Goal: Check status

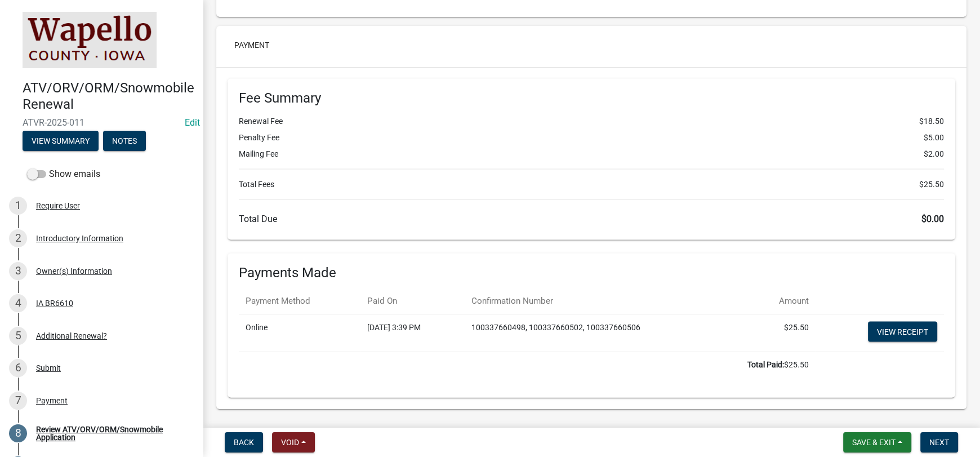
scroll to position [2352, 0]
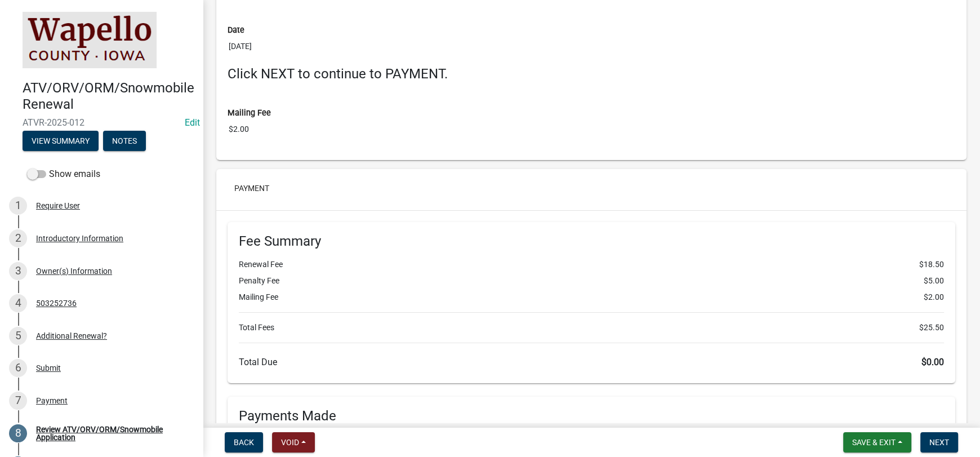
scroll to position [2196, 0]
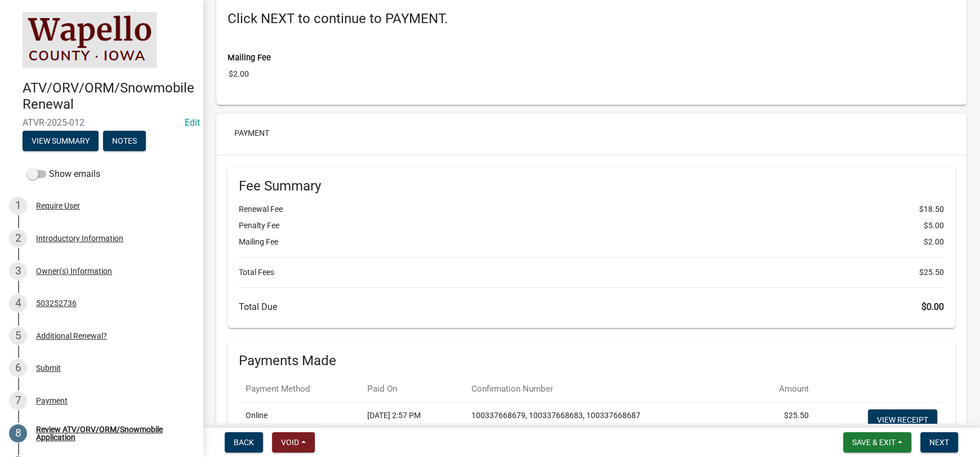
scroll to position [2352, 0]
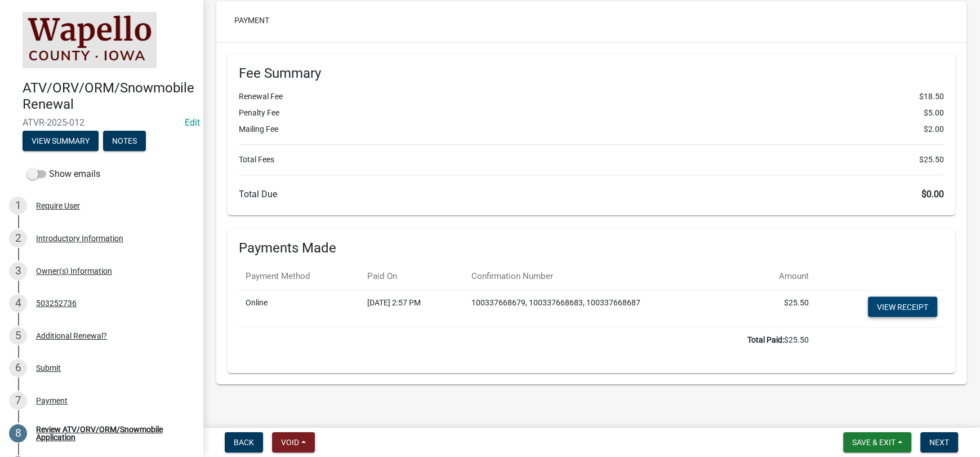
click at [907, 304] on link "View receipt" at bounding box center [902, 307] width 69 height 20
click at [896, 297] on link "View receipt" at bounding box center [902, 307] width 69 height 20
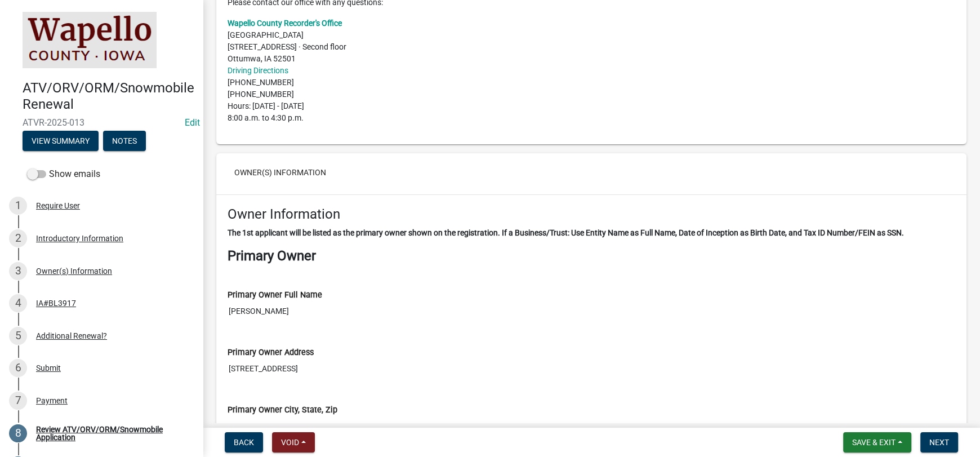
scroll to position [225, 0]
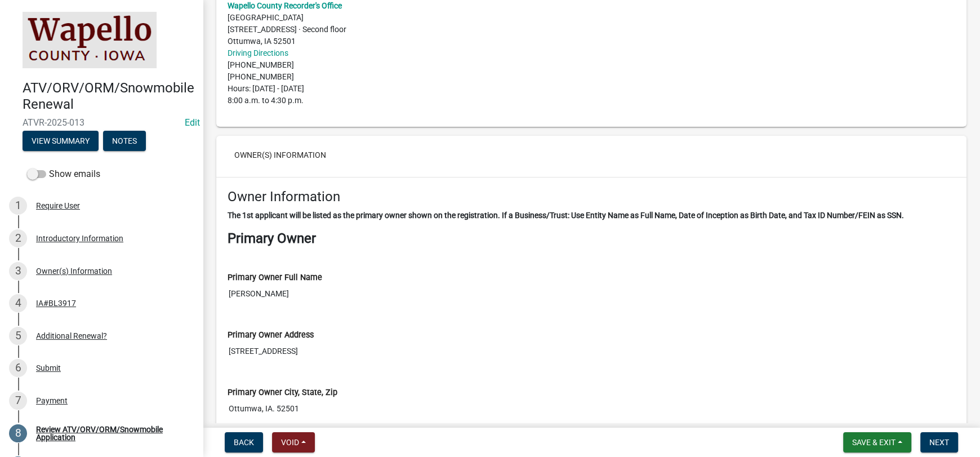
click at [447, 88] on p "Wapello County Recorder's Office [GEOGRAPHIC_DATA] [STREET_ADDRESS] · [GEOGRAPH…" at bounding box center [592, 53] width 728 height 106
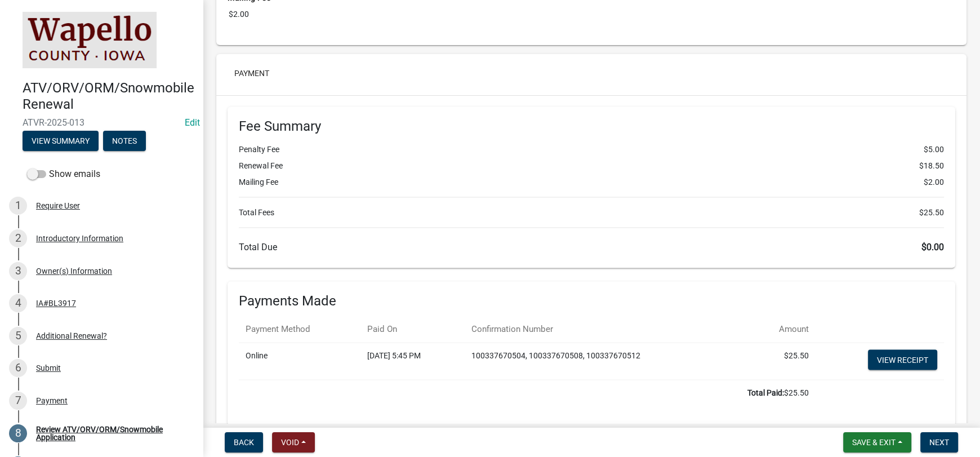
scroll to position [2309, 0]
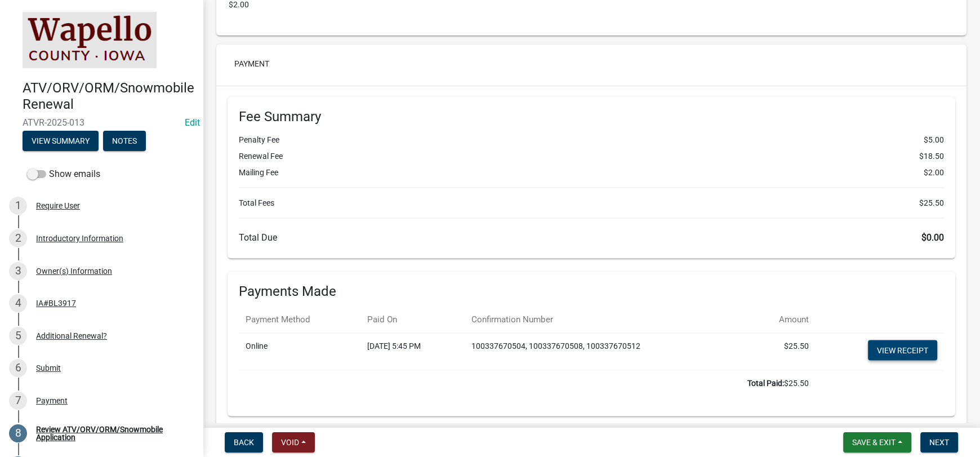
click at [901, 352] on link "View receipt" at bounding box center [902, 350] width 69 height 20
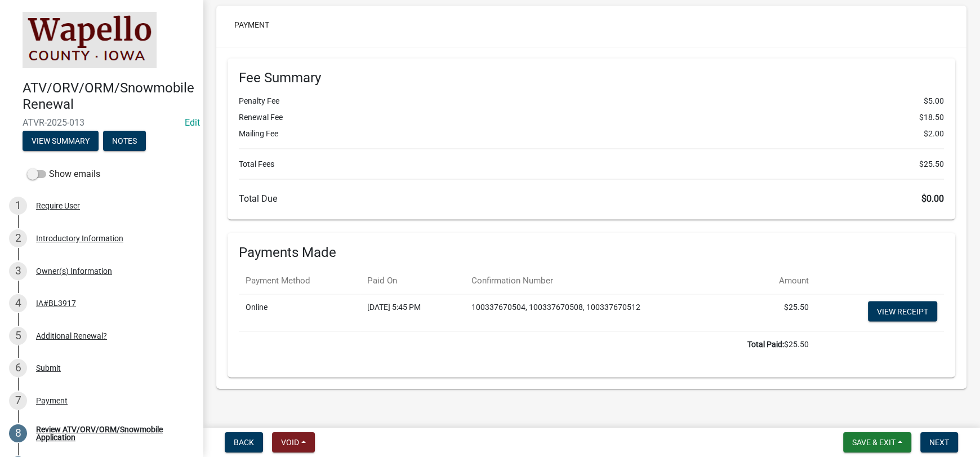
scroll to position [2352, 0]
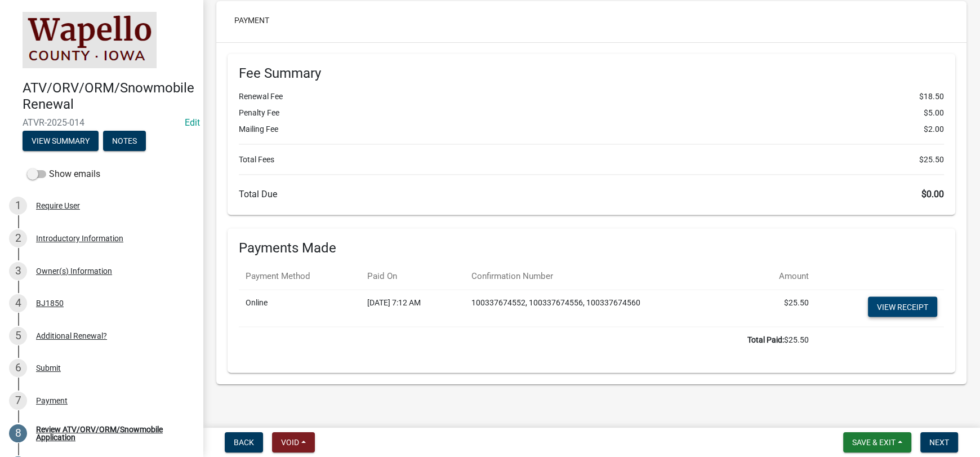
click at [893, 303] on link "View receipt" at bounding box center [902, 307] width 69 height 20
